Goal: Information Seeking & Learning: Learn about a topic

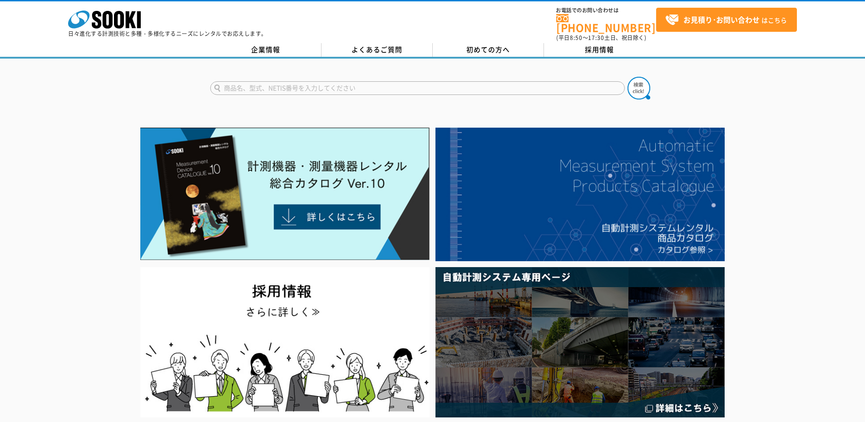
click at [265, 81] on input "text" at bounding box center [417, 88] width 415 height 14
type input "チルフォメーション"
click at [638, 84] on img at bounding box center [639, 88] width 23 height 23
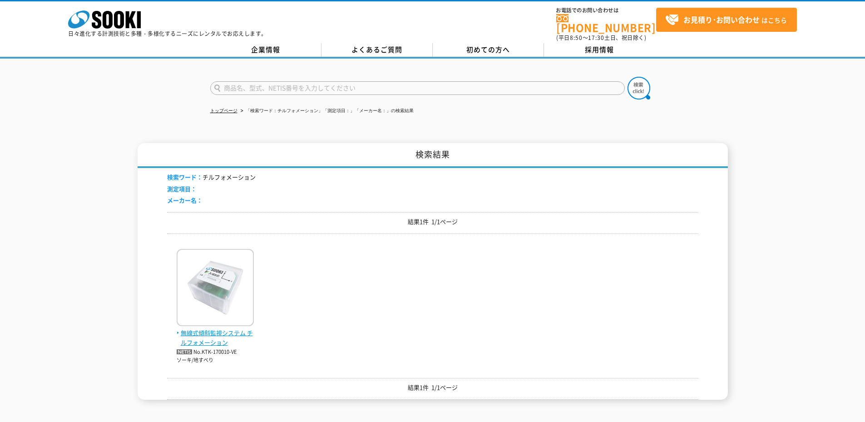
click at [208, 328] on span "無線式傾斜監視システム チルフォメーション" at bounding box center [215, 337] width 77 height 19
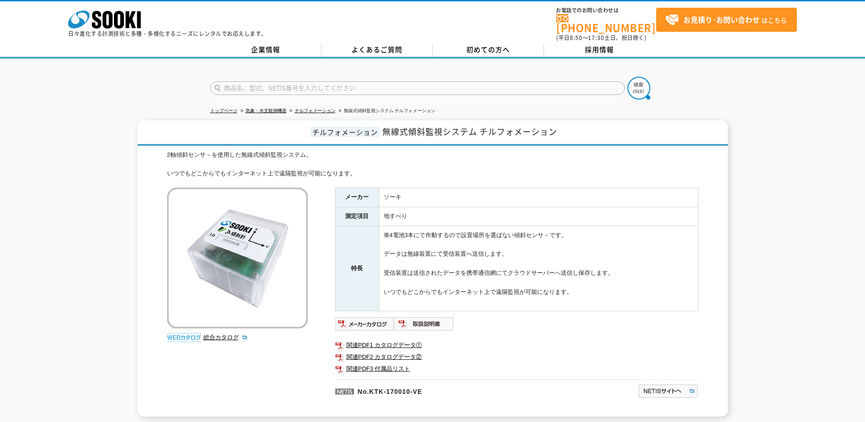
click at [124, 147] on div "チルフォメーション 無線式傾斜監視システム チルフォメーション 2軸傾斜センサ－を使用した無線式傾斜監視システム。 いつでもどこからでもインターネット上で遠隔…" at bounding box center [432, 268] width 865 height 296
click at [424, 317] on img at bounding box center [425, 324] width 60 height 15
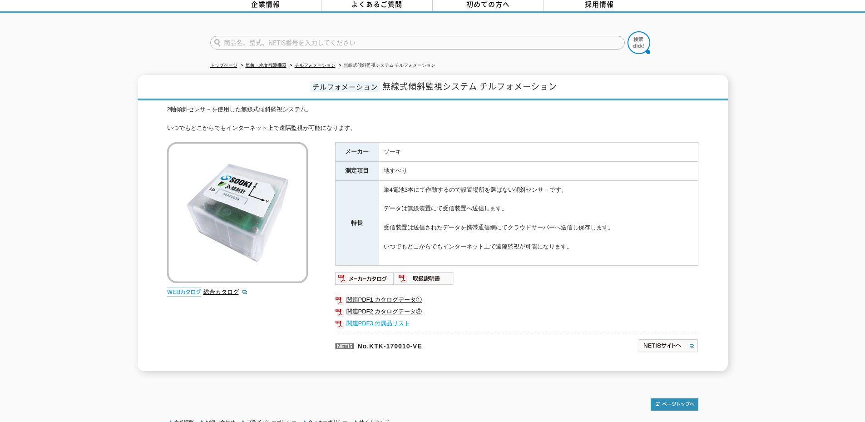
scroll to position [91, 0]
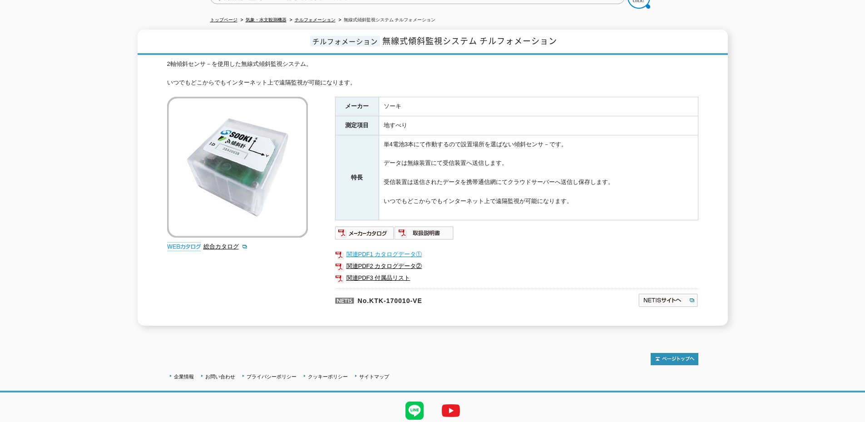
click at [399, 249] on link "関連PDF1 カタログデータ①" at bounding box center [516, 255] width 363 height 12
click at [374, 226] on img at bounding box center [365, 233] width 60 height 15
click at [656, 300] on img at bounding box center [668, 300] width 60 height 15
click at [373, 229] on img at bounding box center [365, 233] width 60 height 15
